Goal: Navigation & Orientation: Find specific page/section

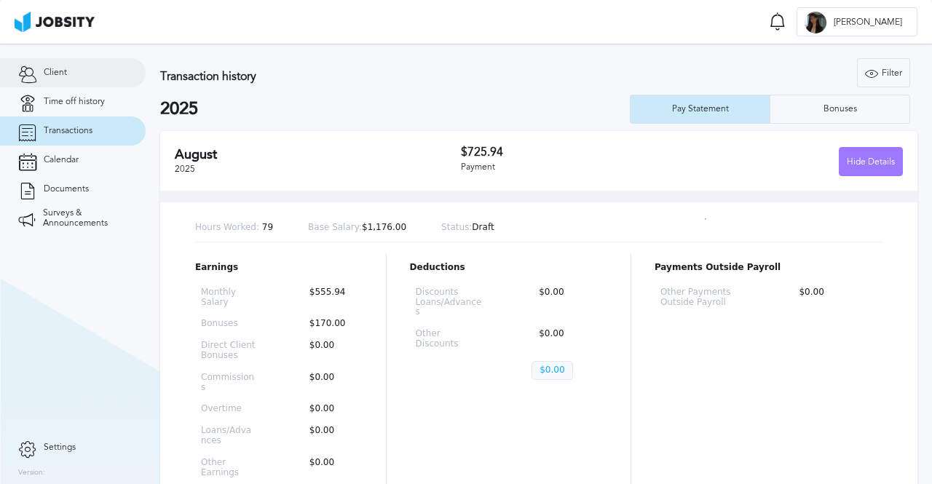
click at [27, 79] on icon at bounding box center [27, 72] width 18 height 13
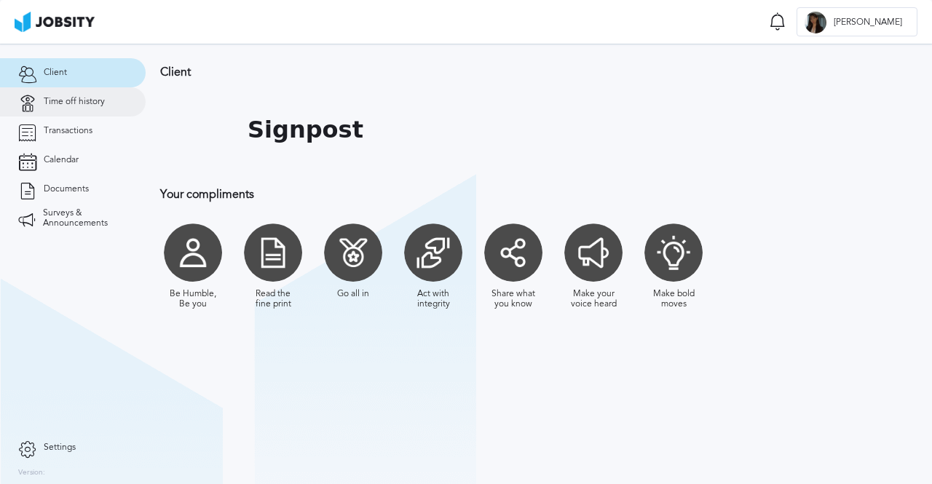
click at [74, 98] on span "Time off history" at bounding box center [74, 102] width 61 height 10
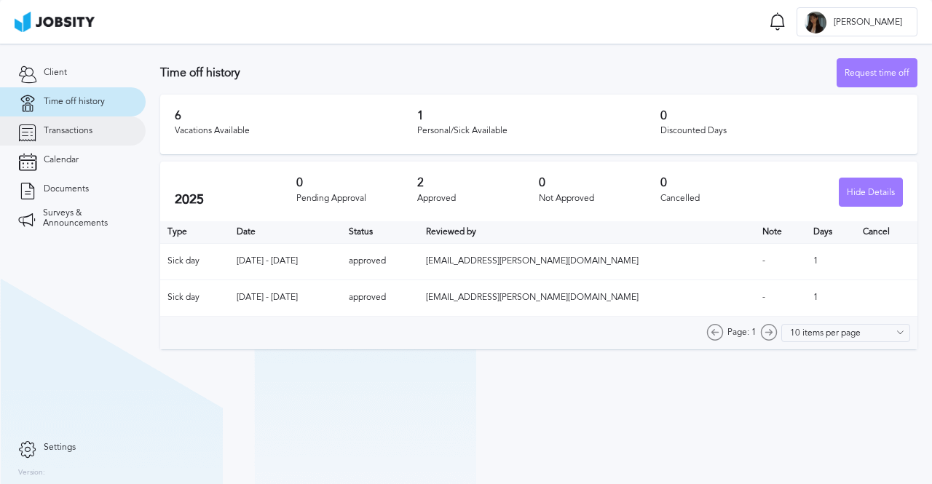
click at [93, 138] on link "Transactions" at bounding box center [73, 130] width 146 height 29
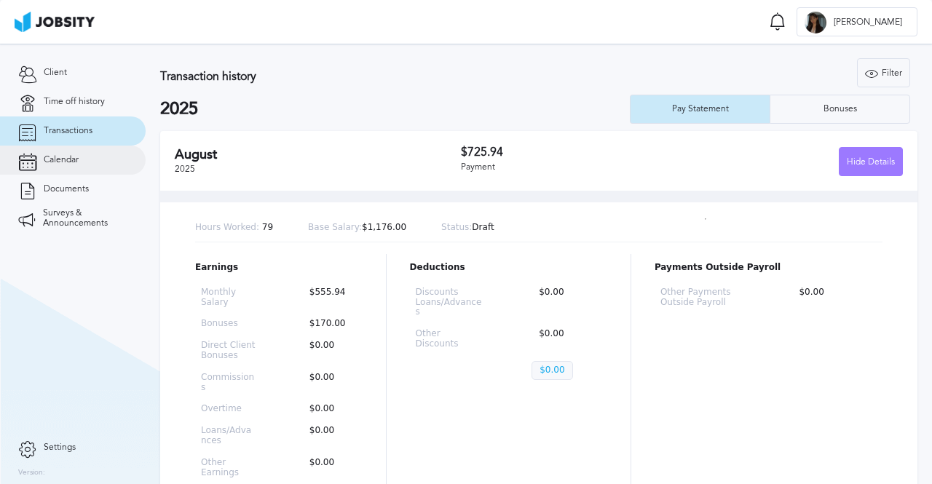
click at [75, 164] on span "Calendar" at bounding box center [61, 160] width 35 height 10
